Goal: Information Seeking & Learning: Understand process/instructions

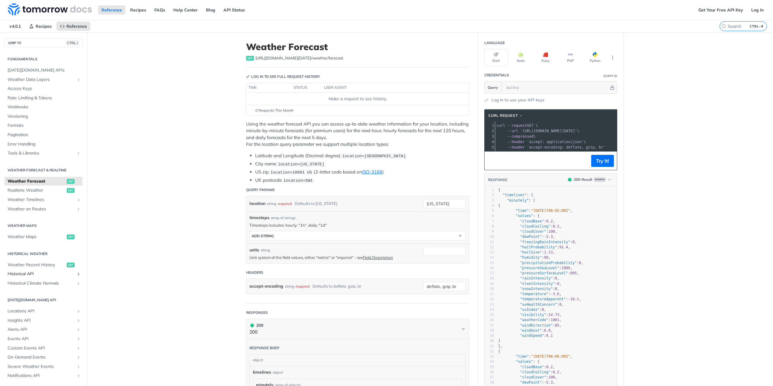
click at [37, 273] on span "Historical API" at bounding box center [41, 274] width 67 height 6
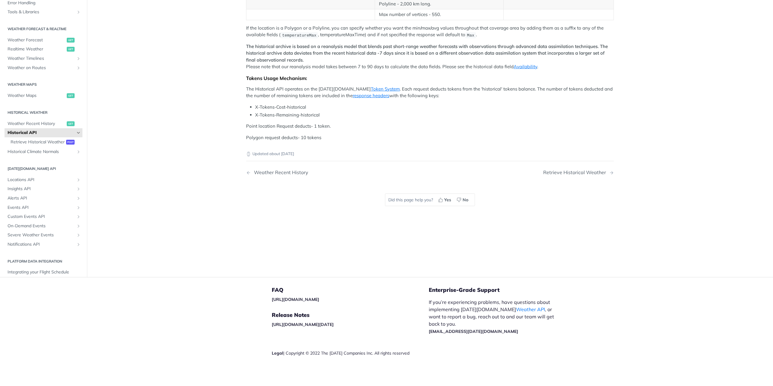
scroll to position [60, 0]
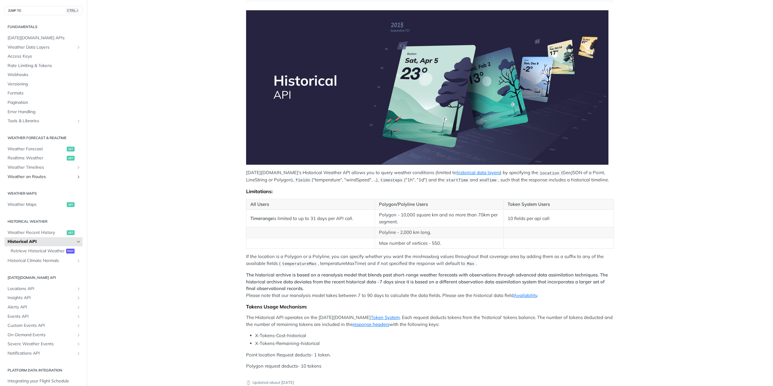
click at [72, 180] on link "Weather on Routes" at bounding box center [44, 176] width 78 height 9
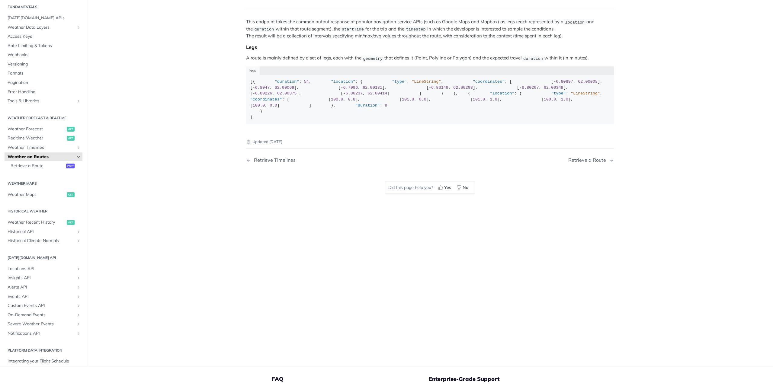
scroll to position [30, 0]
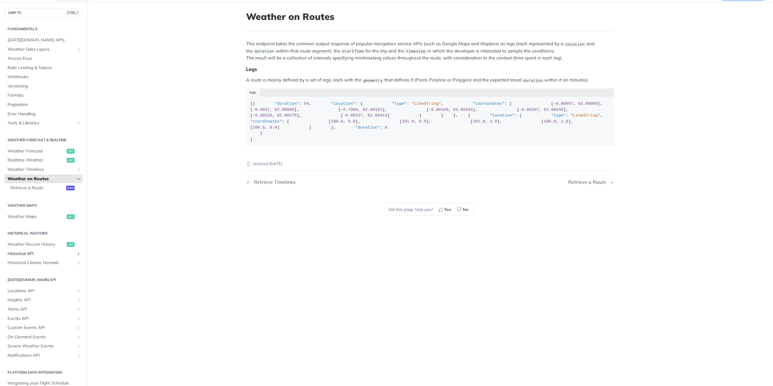
click at [55, 255] on span "Historical API" at bounding box center [41, 254] width 67 height 6
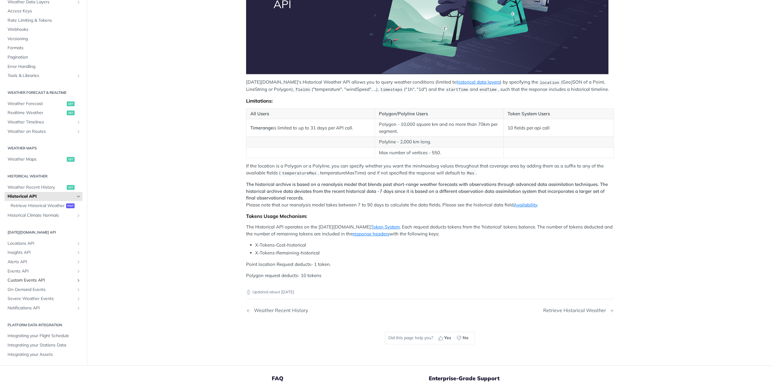
scroll to position [1, 0]
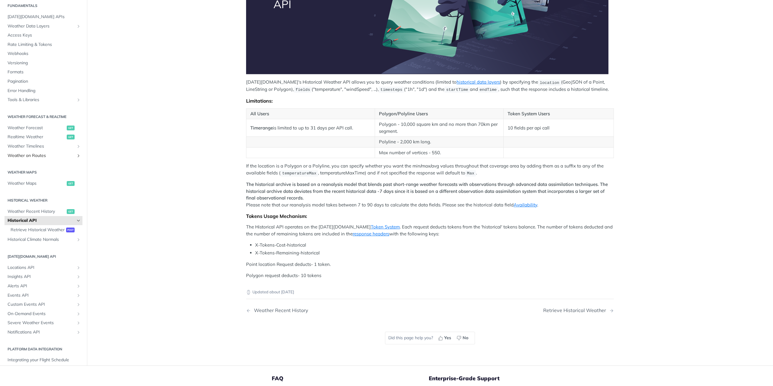
click at [34, 155] on span "Weather on Routes" at bounding box center [41, 156] width 67 height 6
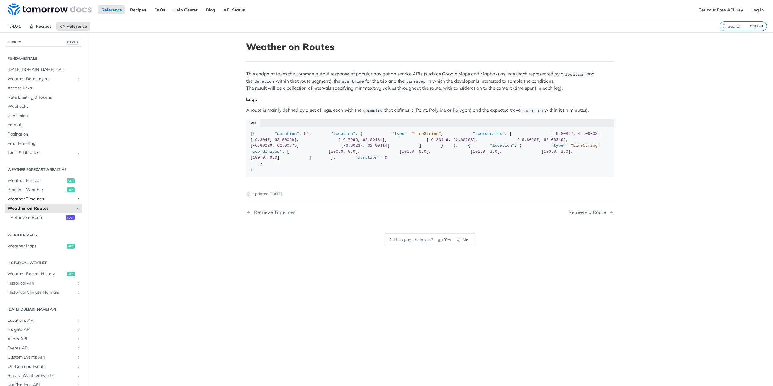
click at [43, 200] on span "Weather Timelines" at bounding box center [41, 199] width 67 height 6
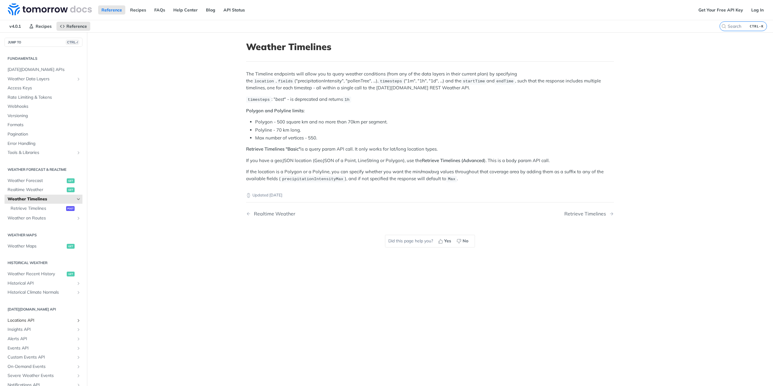
click at [40, 320] on span "Locations API" at bounding box center [41, 321] width 67 height 6
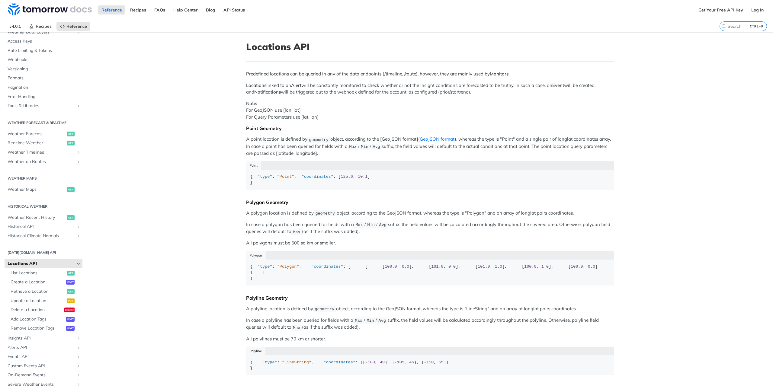
scroll to position [61, 0]
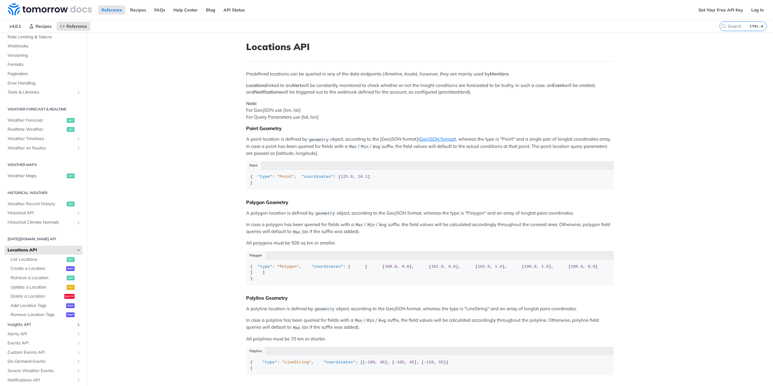
click at [48, 324] on span "Insights API" at bounding box center [41, 325] width 67 height 6
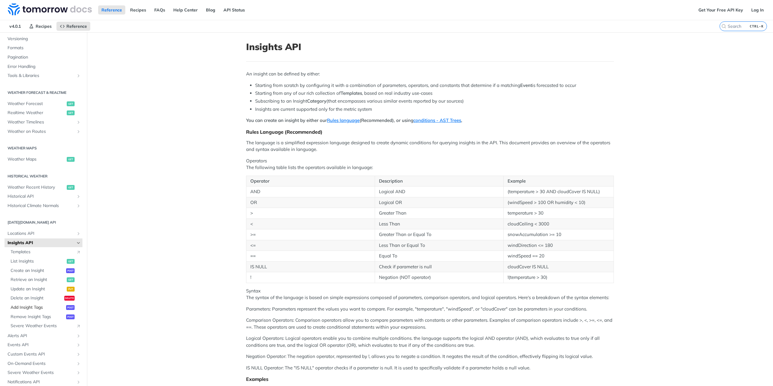
scroll to position [99, 0]
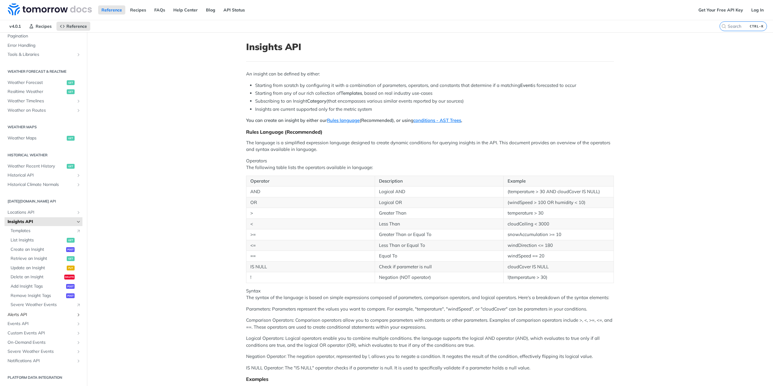
click at [50, 312] on span "Alerts API" at bounding box center [41, 315] width 67 height 6
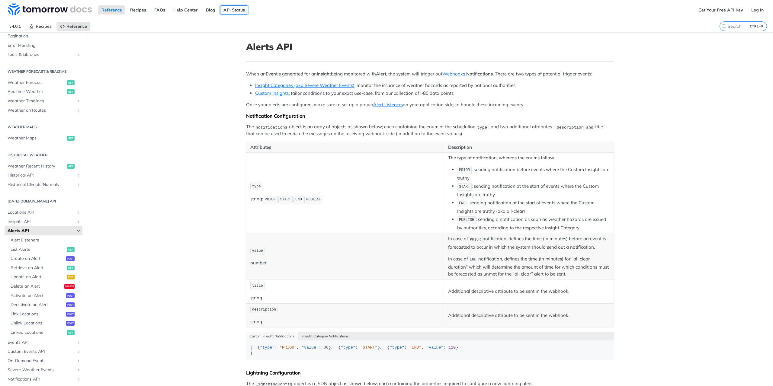
click at [226, 10] on link "API Status" at bounding box center [234, 9] width 28 height 9
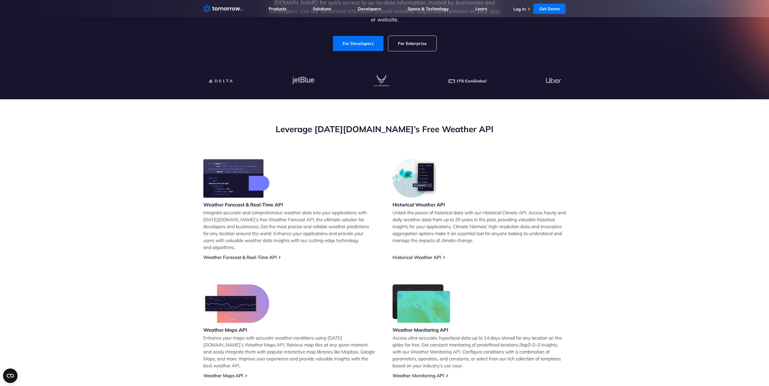
scroll to position [121, 0]
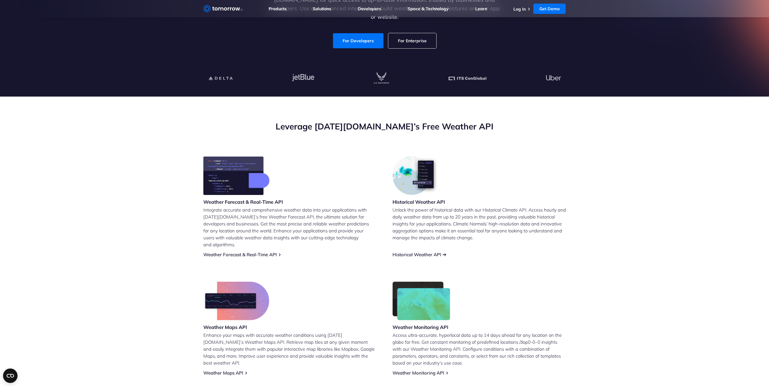
click at [430, 252] on link "Historical Weather API" at bounding box center [416, 255] width 49 height 6
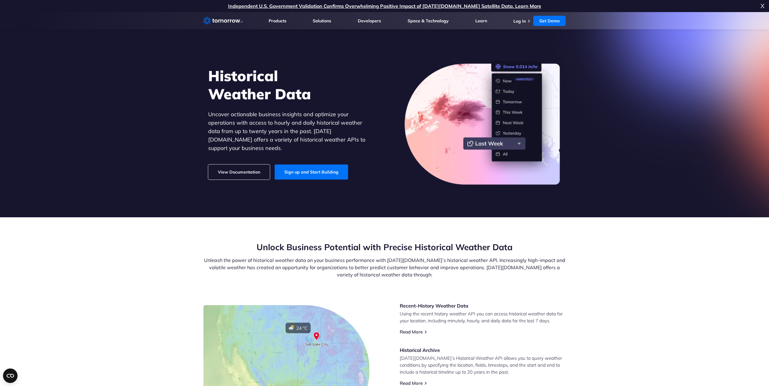
click at [250, 169] on link "View Documentation" at bounding box center [239, 172] width 62 height 15
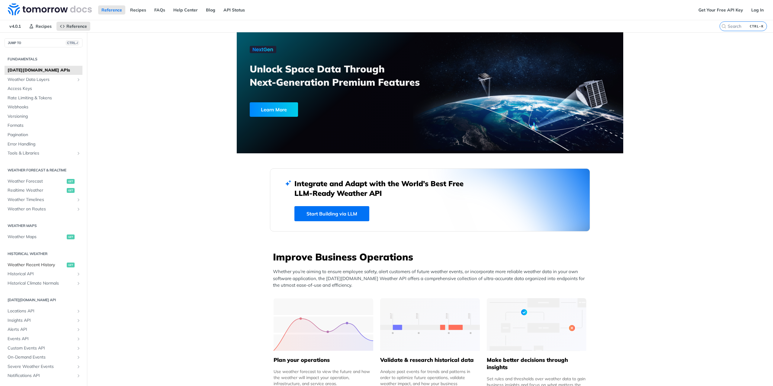
click at [40, 265] on span "Weather Recent History" at bounding box center [37, 265] width 58 height 6
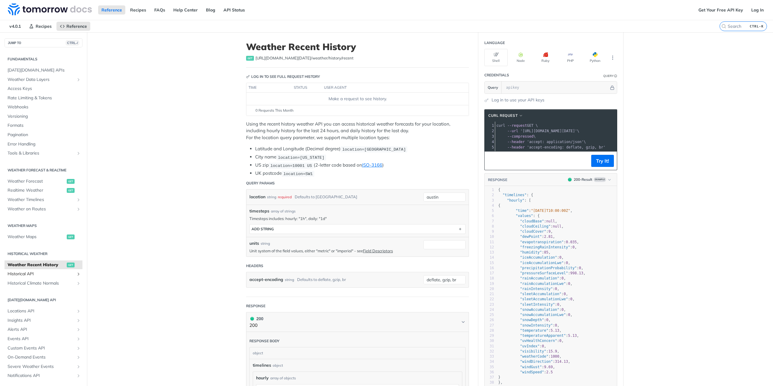
click at [40, 273] on span "Historical API" at bounding box center [41, 274] width 67 height 6
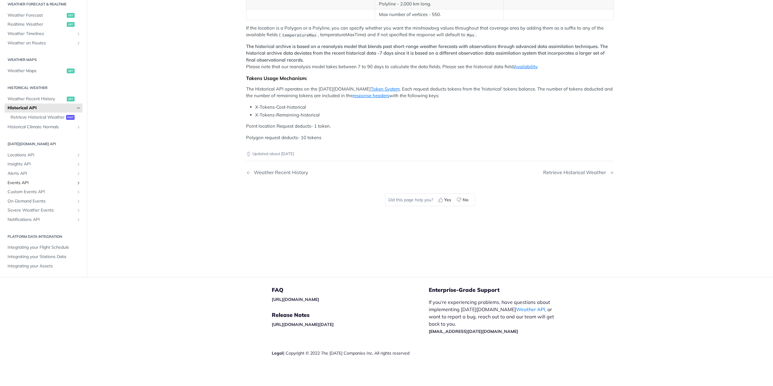
scroll to position [31, 0]
click at [39, 37] on span "Weather Timelines" at bounding box center [41, 34] width 67 height 6
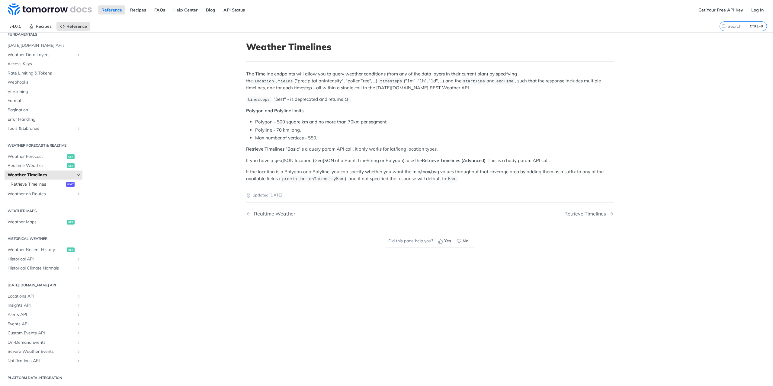
click at [24, 183] on span "Retrieve Timelines" at bounding box center [38, 185] width 54 height 6
